Goal: Task Accomplishment & Management: Complete application form

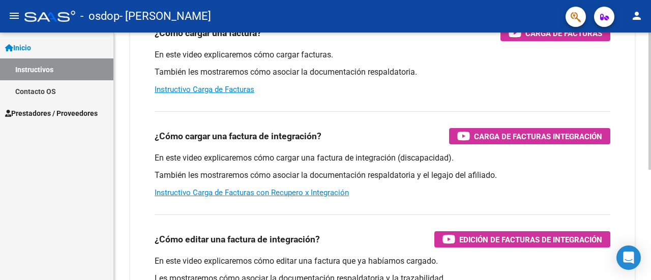
scroll to position [102, 0]
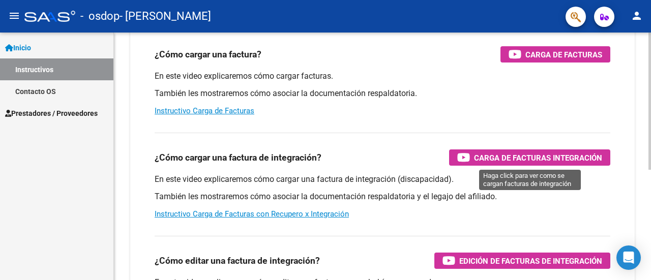
click at [522, 152] on span "Carga de Facturas Integración" at bounding box center [538, 158] width 128 height 13
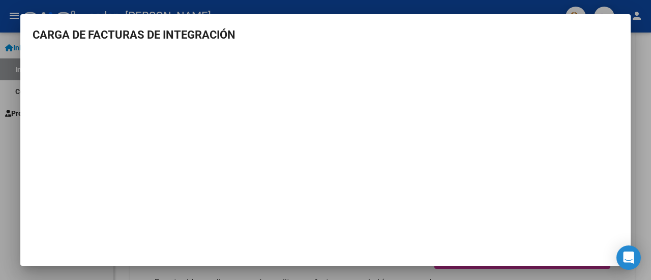
click at [640, 164] on div at bounding box center [325, 140] width 651 height 280
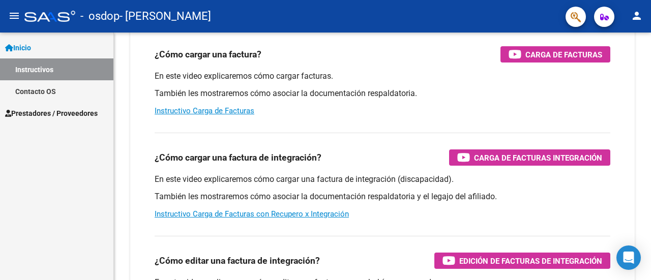
click at [52, 114] on span "Prestadores / Proveedores" at bounding box center [51, 113] width 93 height 11
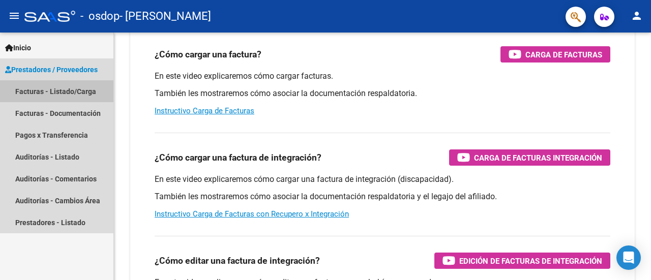
click at [68, 92] on link "Facturas - Listado/Carga" at bounding box center [56, 91] width 113 height 22
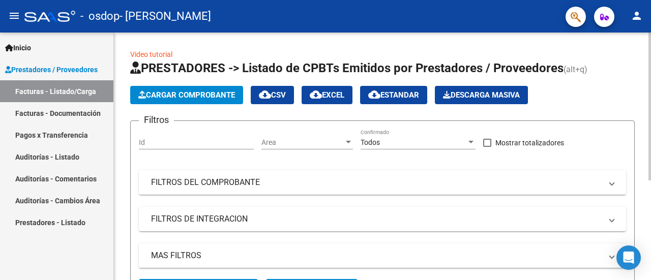
click at [175, 93] on span "Cargar Comprobante" at bounding box center [186, 95] width 97 height 9
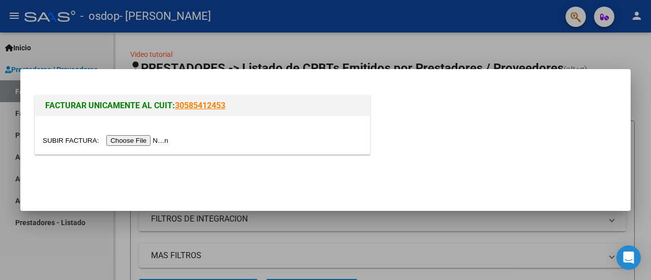
click at [158, 139] on input "file" at bounding box center [107, 140] width 129 height 11
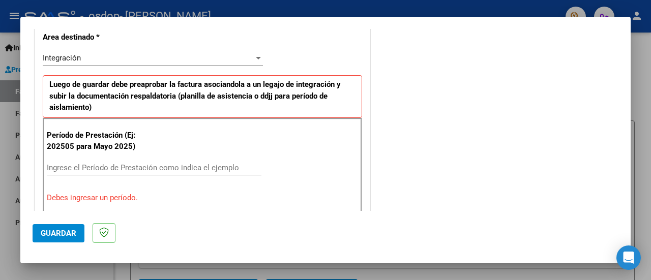
scroll to position [253, 0]
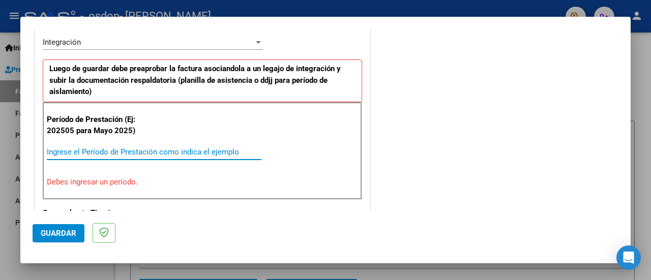
click at [141, 150] on input "Ingrese el Período de Prestación como indica el ejemplo" at bounding box center [154, 151] width 215 height 9
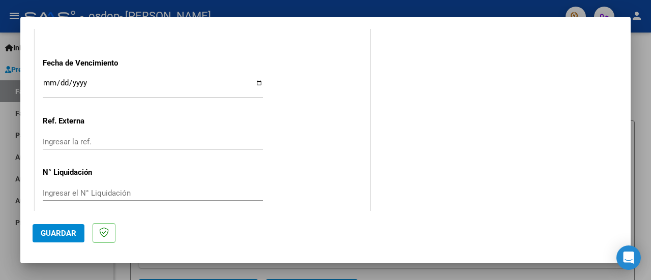
scroll to position [733, 0]
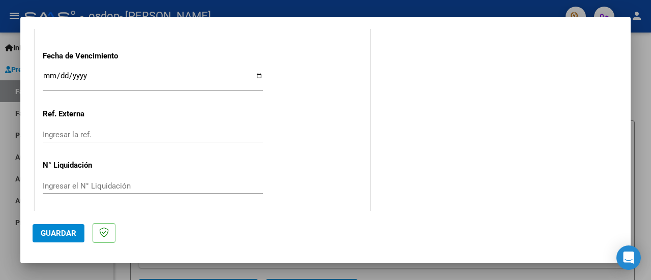
type input "202508"
click at [51, 237] on span "Guardar" at bounding box center [59, 233] width 36 height 9
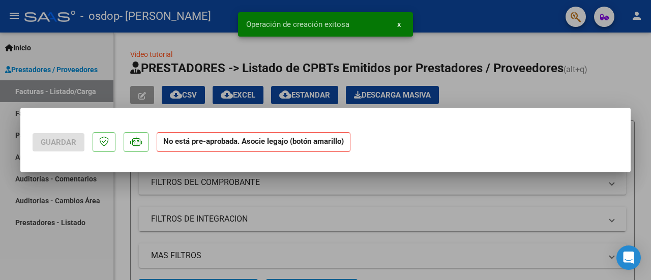
scroll to position [0, 0]
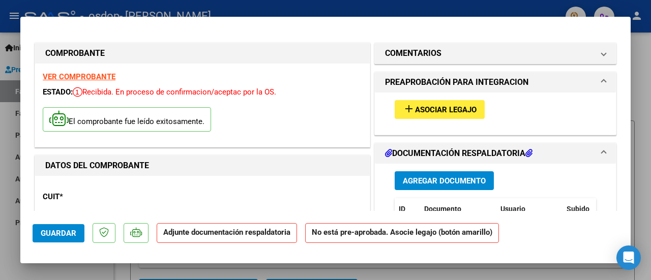
click at [463, 107] on span "Asociar Legajo" at bounding box center [446, 109] width 62 height 9
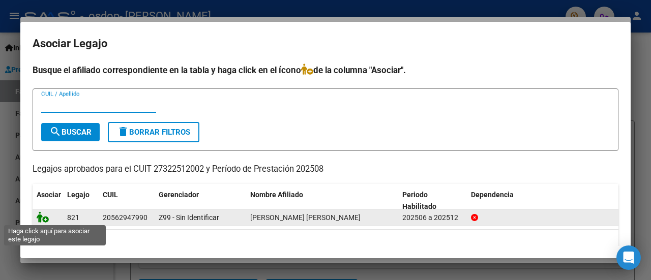
click at [46, 218] on icon at bounding box center [43, 217] width 12 height 11
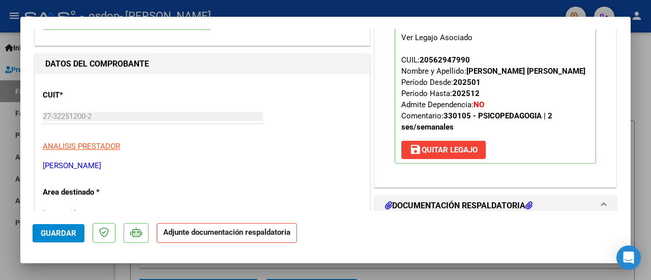
scroll to position [153, 0]
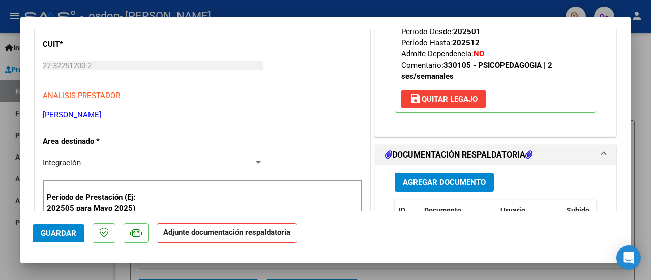
click at [461, 192] on button "Agregar Documento" at bounding box center [444, 182] width 99 height 19
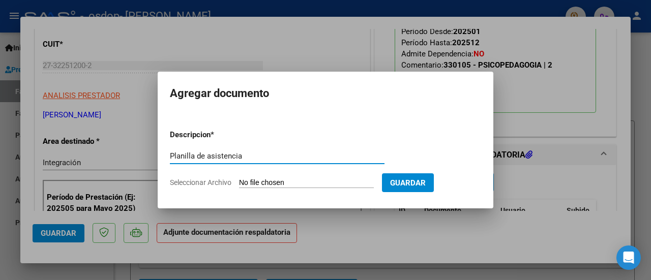
type input "Planilla de asistencia"
click at [327, 182] on input "Seleccionar Archivo" at bounding box center [306, 184] width 135 height 10
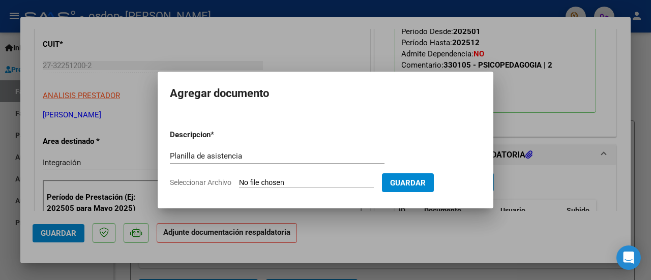
type input "C:\fakepath\PA AGOSTO FERNANDEZ GUILIANO FRANCISCO.pdf"
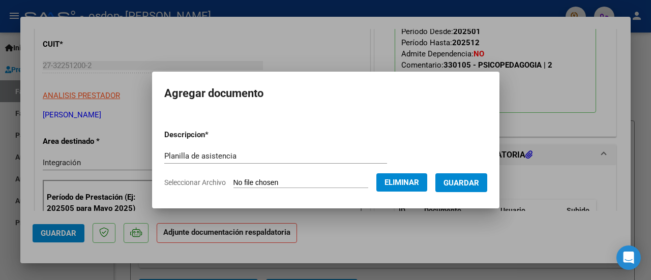
click at [471, 184] on span "Guardar" at bounding box center [462, 183] width 36 height 9
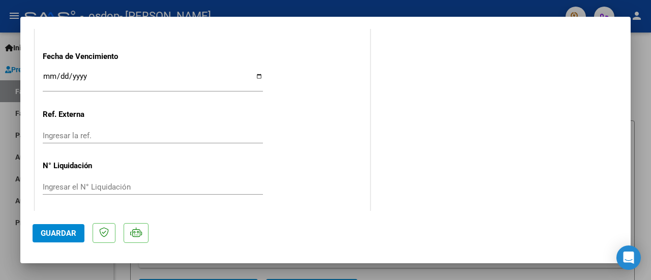
scroll to position [737, 0]
click at [54, 234] on span "Guardar" at bounding box center [59, 233] width 36 height 9
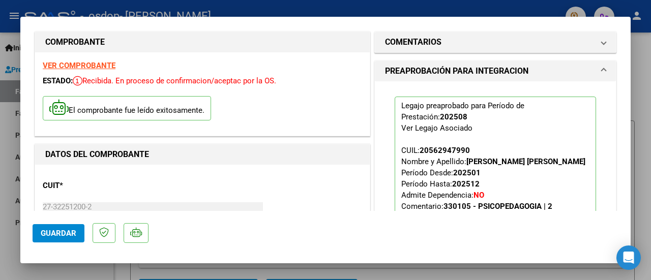
scroll to position [0, 0]
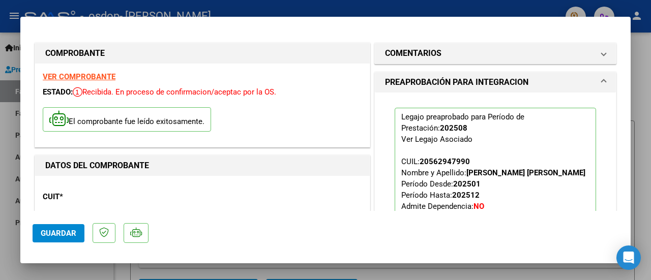
click at [433, 11] on div at bounding box center [325, 140] width 651 height 280
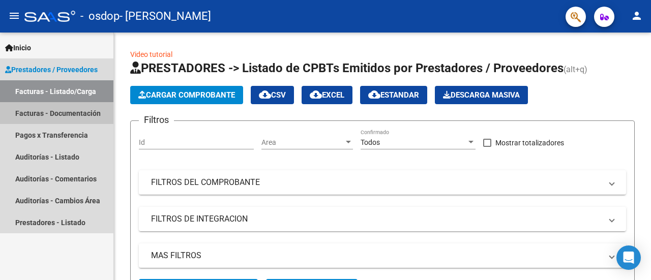
click at [56, 113] on link "Facturas - Documentación" at bounding box center [56, 113] width 113 height 22
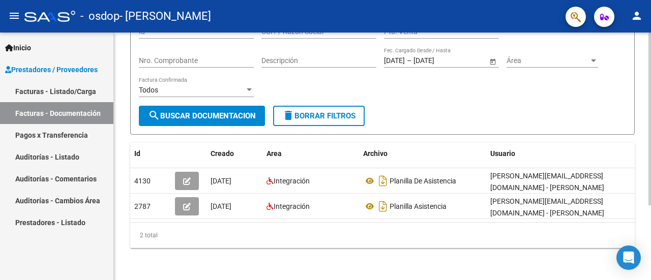
scroll to position [102, 0]
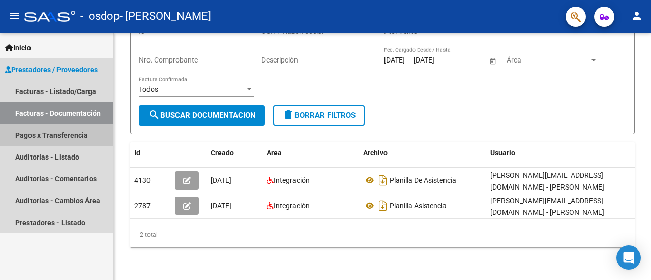
click at [76, 141] on link "Pagos x Transferencia" at bounding box center [56, 135] width 113 height 22
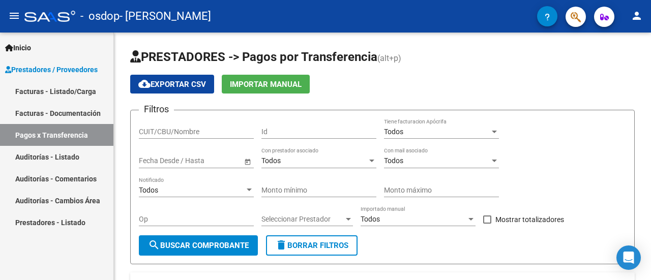
click at [93, 112] on link "Facturas - Documentación" at bounding box center [56, 113] width 113 height 22
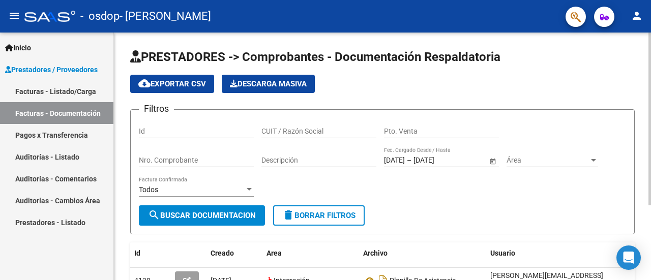
click at [264, 81] on span "Descarga Masiva" at bounding box center [268, 83] width 77 height 9
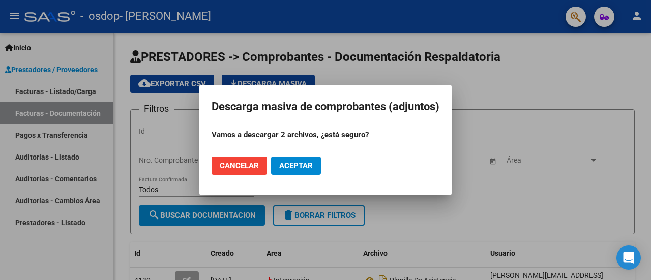
click at [296, 164] on span "Aceptar" at bounding box center [296, 165] width 34 height 9
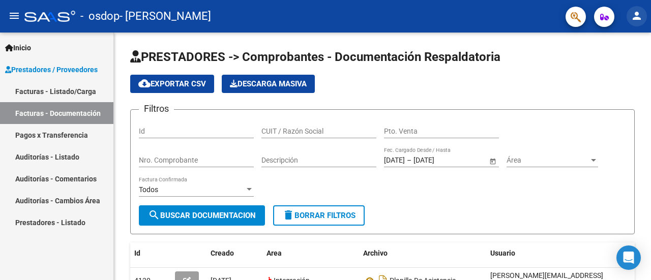
click at [634, 17] on mat-icon "person" at bounding box center [637, 16] width 12 height 12
click at [634, 17] on div at bounding box center [325, 140] width 651 height 280
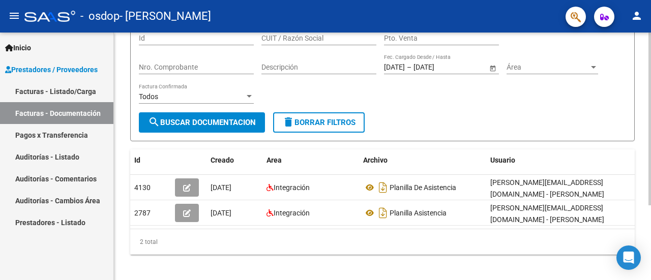
scroll to position [107, 0]
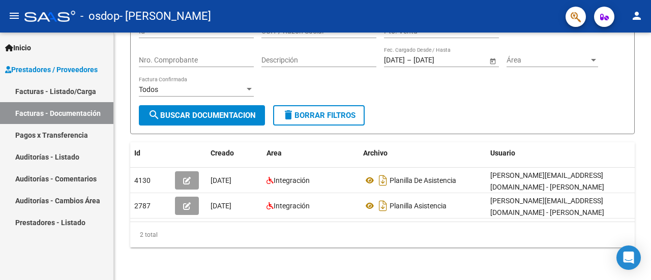
click at [79, 87] on link "Facturas - Listado/Carga" at bounding box center [56, 91] width 113 height 22
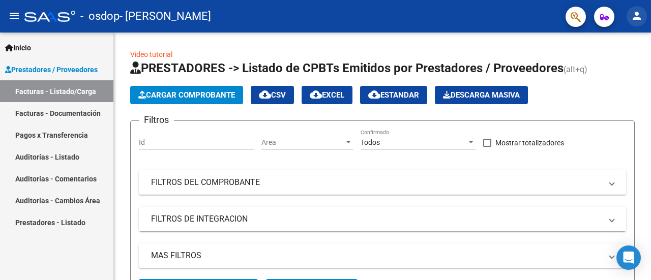
click at [644, 13] on button "person" at bounding box center [637, 16] width 20 height 20
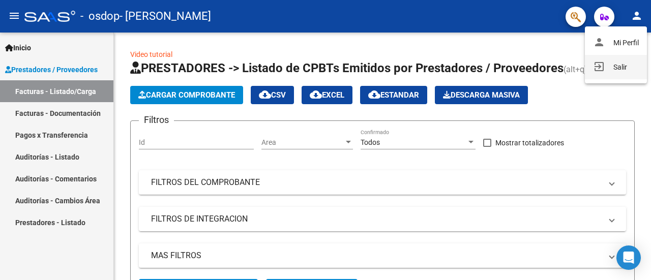
click at [606, 68] on button "exit_to_app Salir" at bounding box center [616, 67] width 62 height 24
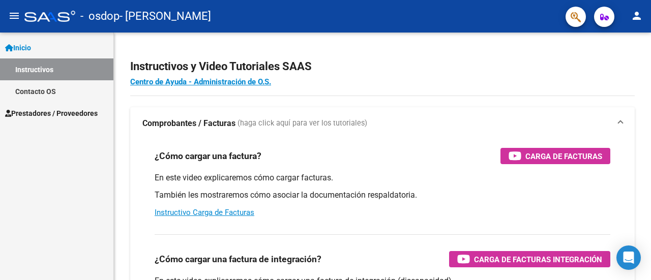
click at [55, 111] on span "Prestadores / Proveedores" at bounding box center [51, 113] width 93 height 11
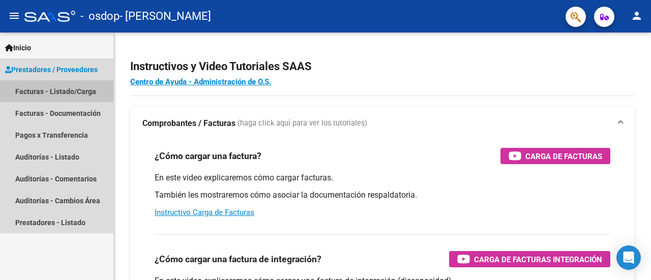
click at [71, 95] on link "Facturas - Listado/Carga" at bounding box center [56, 91] width 113 height 22
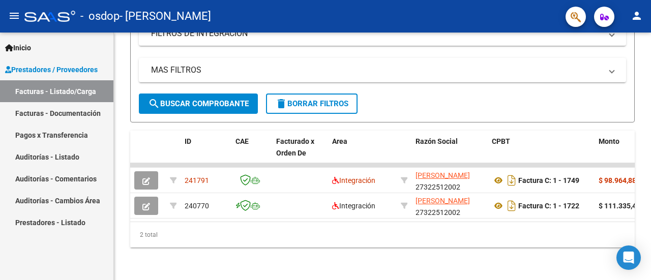
click at [645, 17] on button "person" at bounding box center [637, 16] width 20 height 20
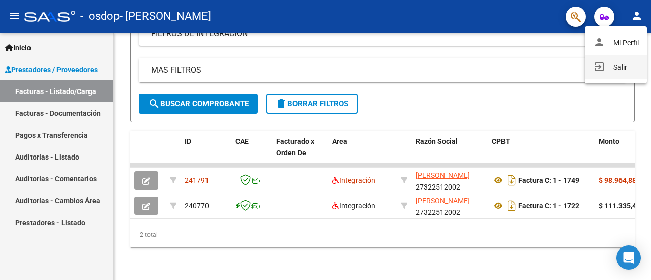
click at [607, 63] on button "exit_to_app Salir" at bounding box center [616, 67] width 62 height 24
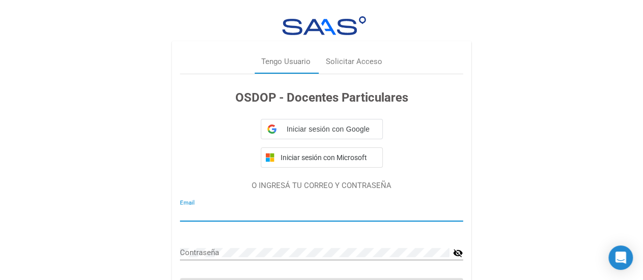
type input "[PERSON_NAME][EMAIL_ADDRESS][DOMAIN_NAME]"
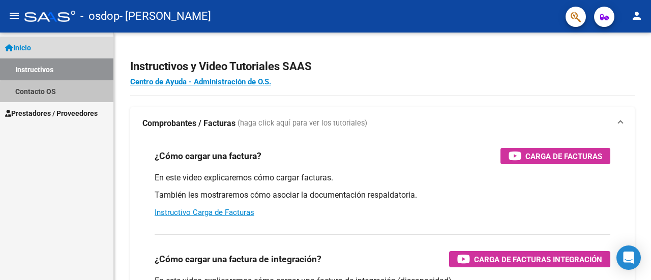
click at [72, 94] on link "Contacto OS" at bounding box center [56, 91] width 113 height 22
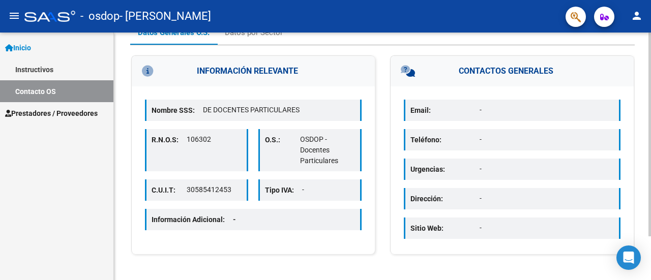
scroll to position [53, 0]
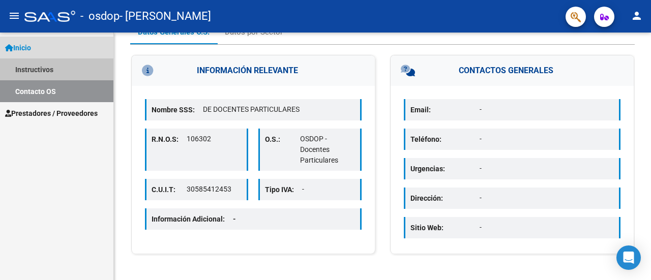
click at [67, 70] on link "Instructivos" at bounding box center [56, 69] width 113 height 22
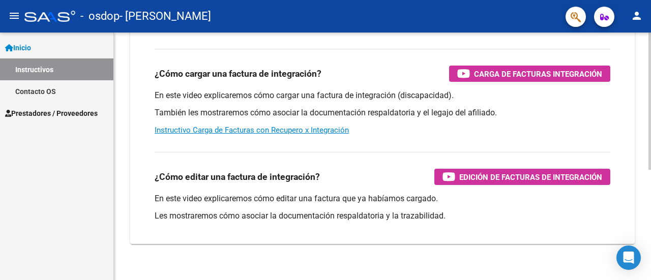
scroll to position [198, 0]
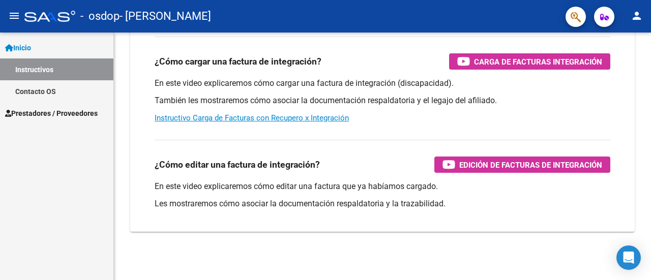
click at [20, 47] on span "Inicio" at bounding box center [18, 47] width 26 height 11
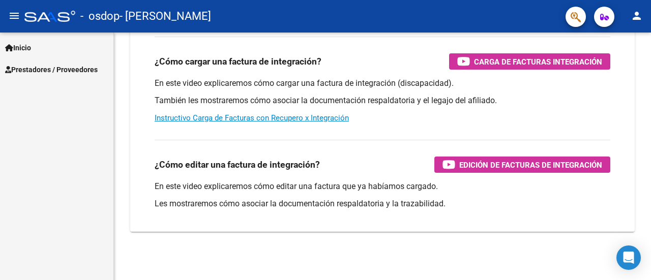
click at [20, 47] on span "Inicio" at bounding box center [18, 47] width 26 height 11
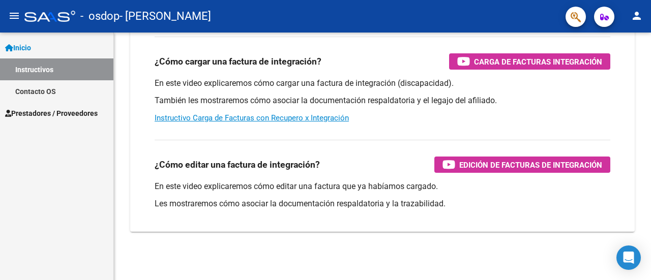
click at [26, 108] on span "Prestadores / Proveedores" at bounding box center [51, 113] width 93 height 11
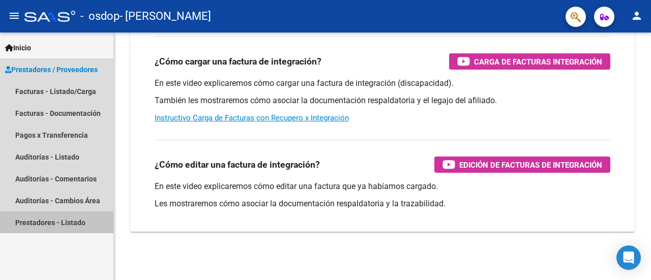
click at [63, 226] on link "Prestadores - Listado" at bounding box center [56, 223] width 113 height 22
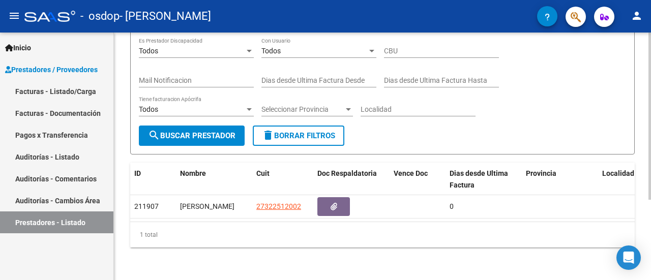
scroll to position [118, 0]
click at [79, 202] on link "Auditorías - Cambios Área" at bounding box center [56, 201] width 113 height 22
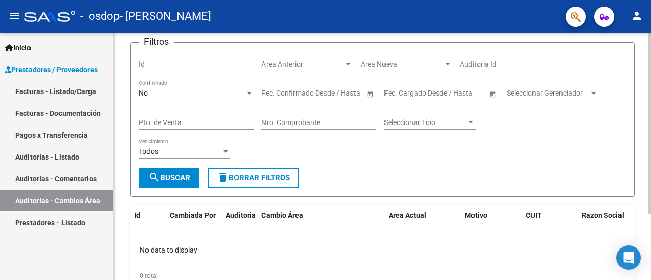
scroll to position [89, 0]
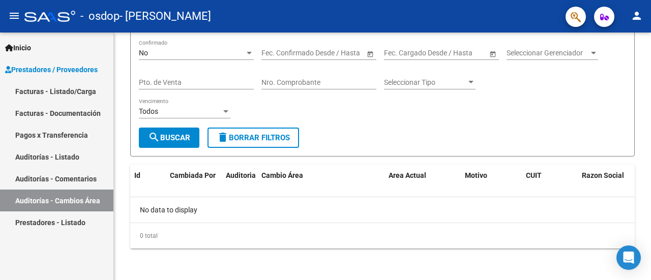
click at [67, 182] on link "Auditorías - Comentarios" at bounding box center [56, 179] width 113 height 22
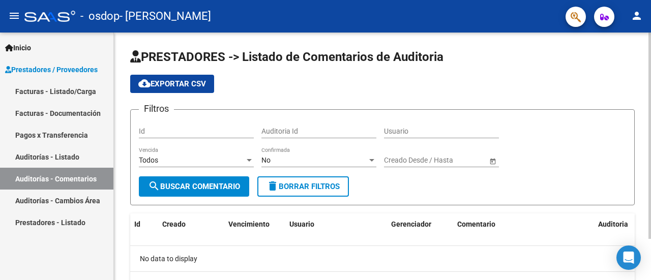
scroll to position [49, 0]
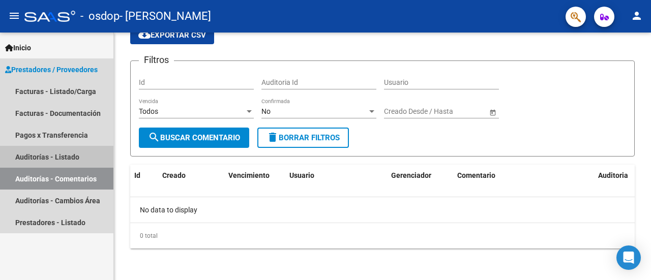
click at [65, 160] on link "Auditorías - Listado" at bounding box center [56, 157] width 113 height 22
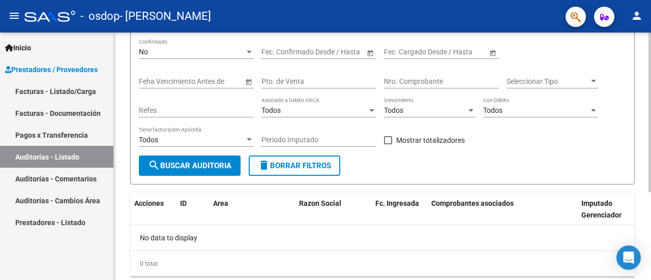
scroll to position [136, 0]
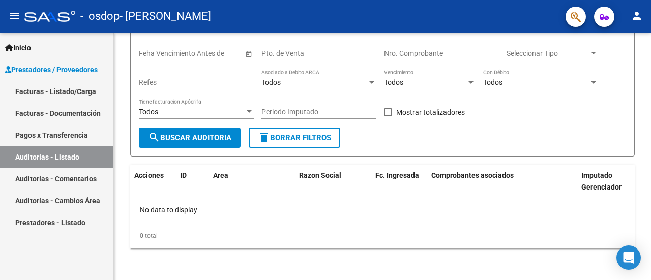
click at [61, 136] on link "Pagos x Transferencia" at bounding box center [56, 135] width 113 height 22
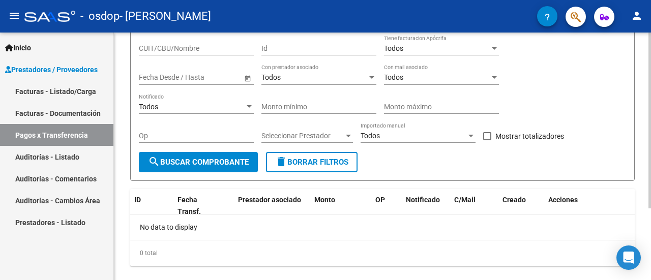
scroll to position [101, 0]
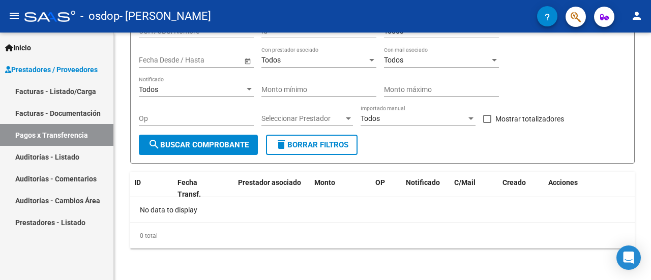
click at [52, 113] on link "Facturas - Documentación" at bounding box center [56, 113] width 113 height 22
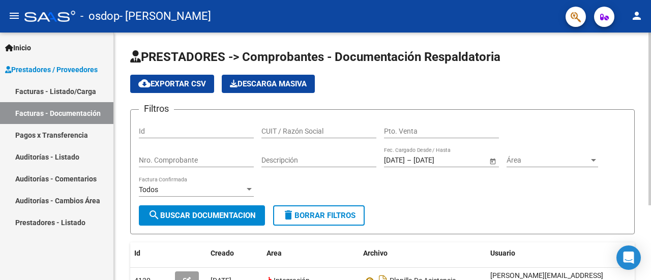
scroll to position [107, 0]
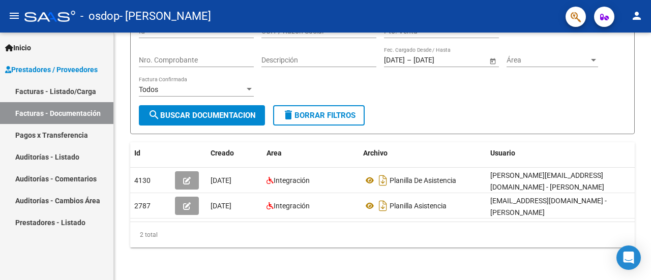
click at [67, 93] on link "Facturas - Listado/Carga" at bounding box center [56, 91] width 113 height 22
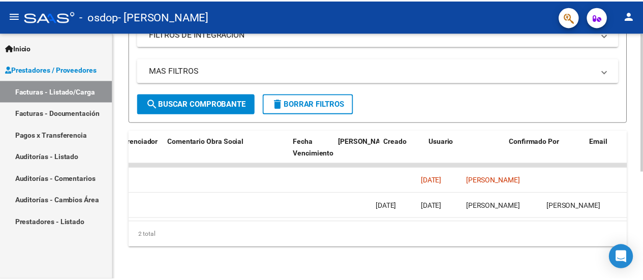
scroll to position [0, 1640]
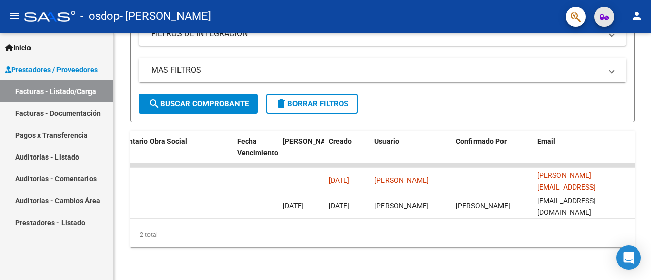
click at [601, 17] on icon "button" at bounding box center [604, 17] width 9 height 8
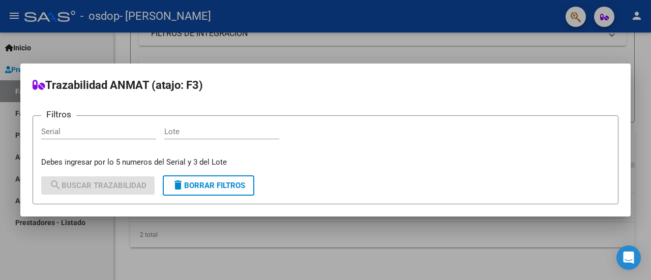
click at [601, 17] on div at bounding box center [325, 140] width 651 height 280
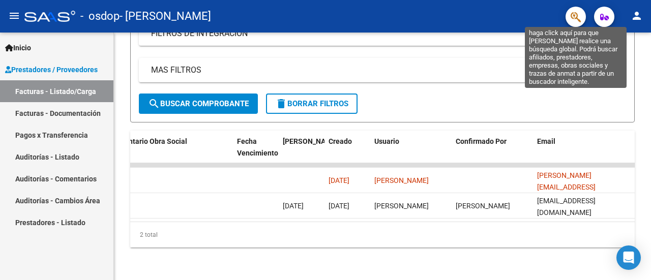
click at [578, 20] on icon "button" at bounding box center [576, 17] width 10 height 12
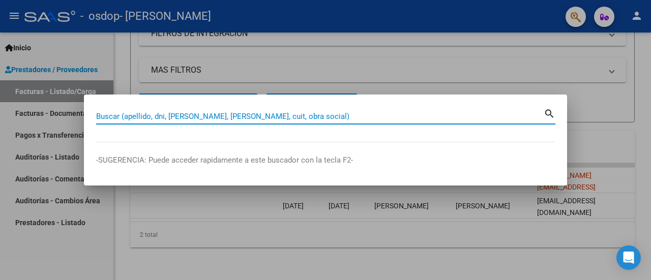
click at [578, 20] on div at bounding box center [325, 140] width 651 height 280
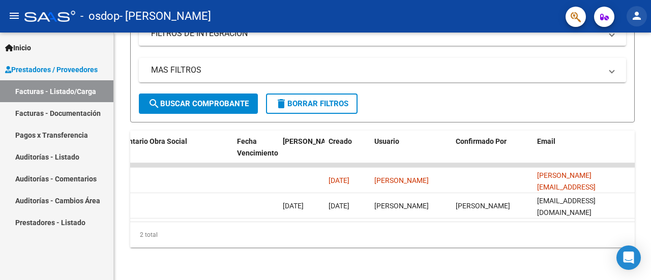
click at [637, 16] on mat-icon "person" at bounding box center [637, 16] width 12 height 12
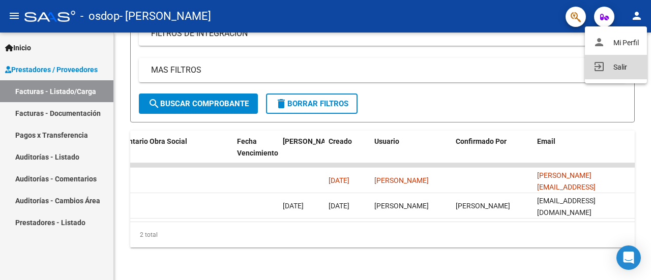
click at [634, 66] on button "exit_to_app Salir" at bounding box center [616, 67] width 62 height 24
